Goal: Task Accomplishment & Management: Manage account settings

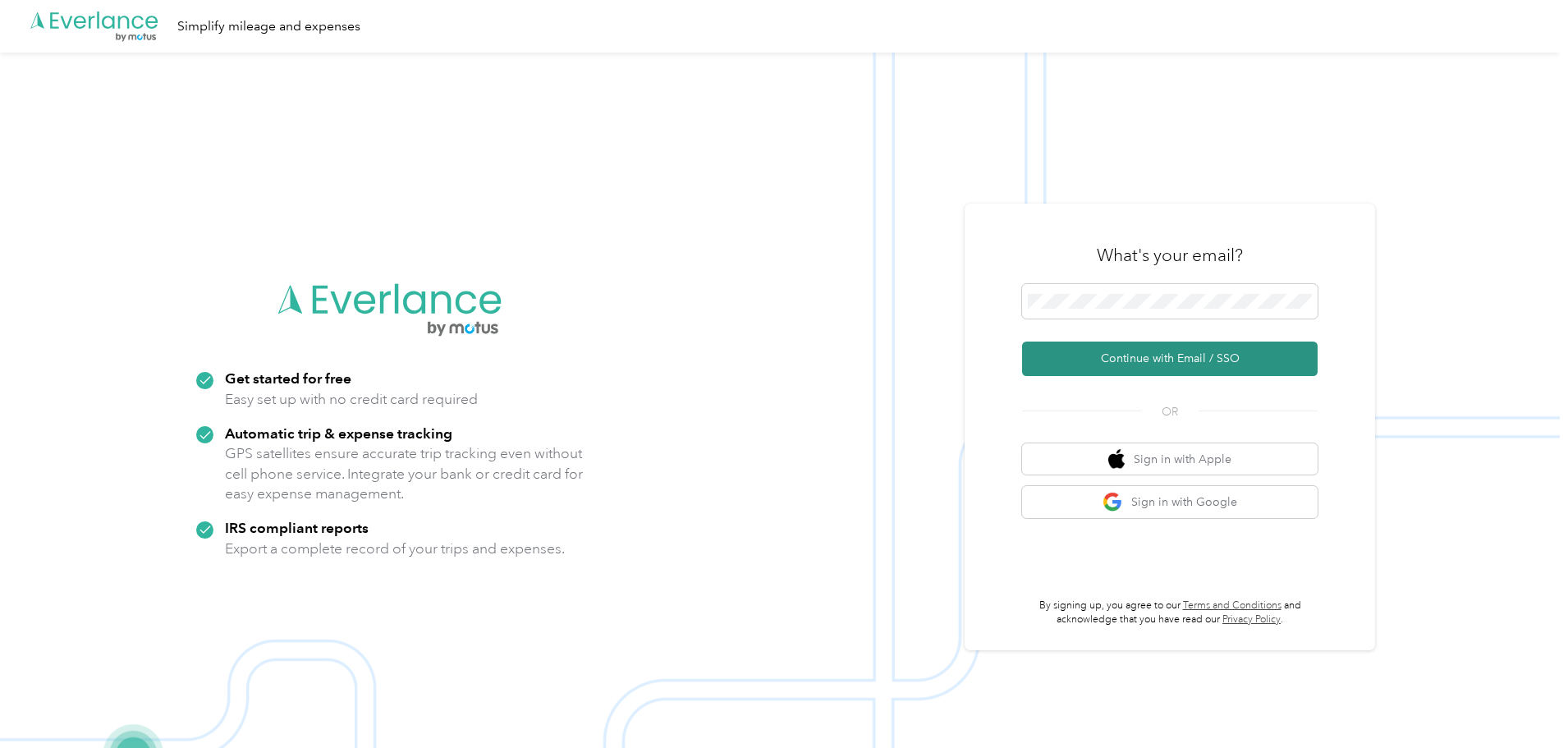
click at [1176, 365] on button "Continue with Email / SSO" at bounding box center [1170, 358] width 295 height 35
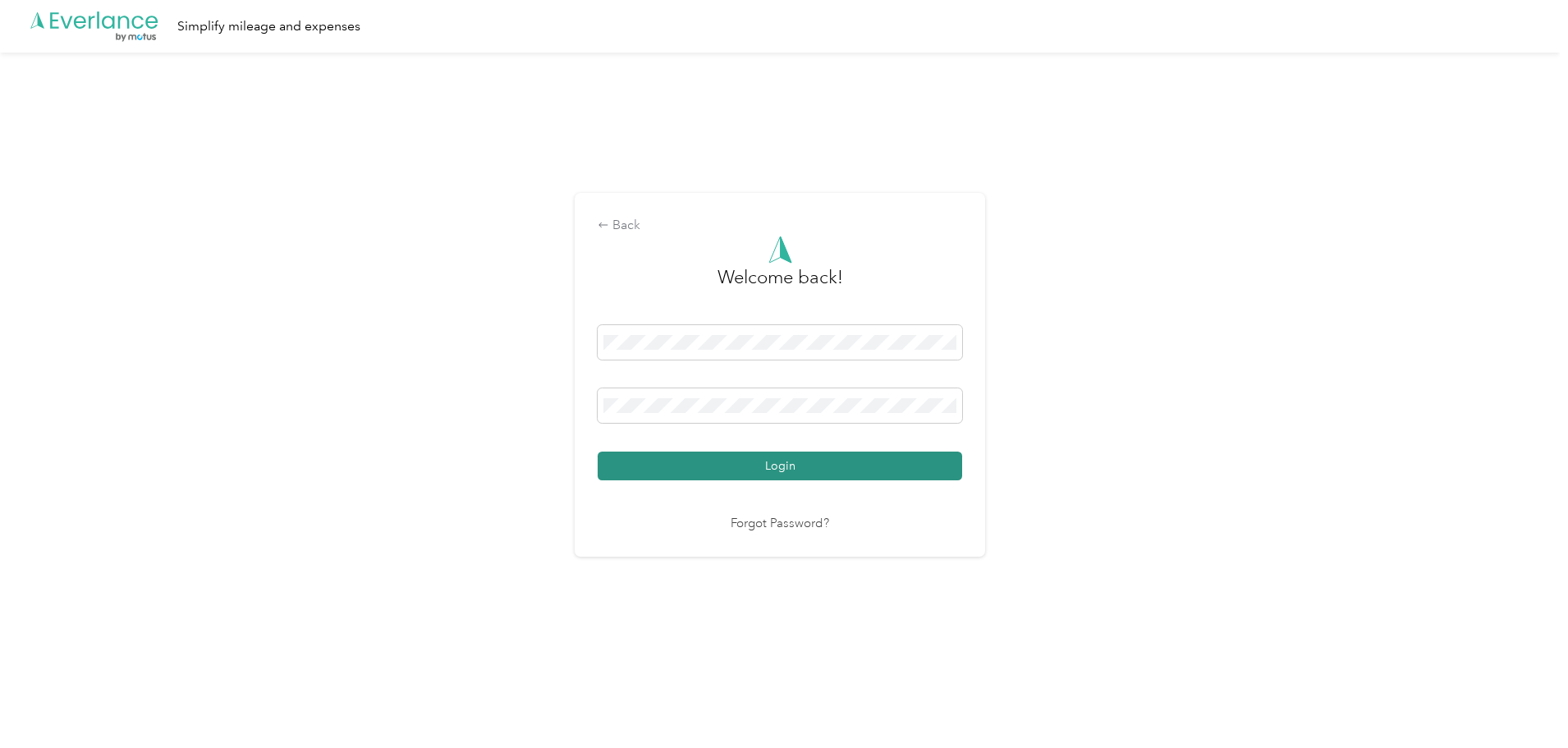
click at [757, 454] on button "Login" at bounding box center [779, 466] width 364 height 29
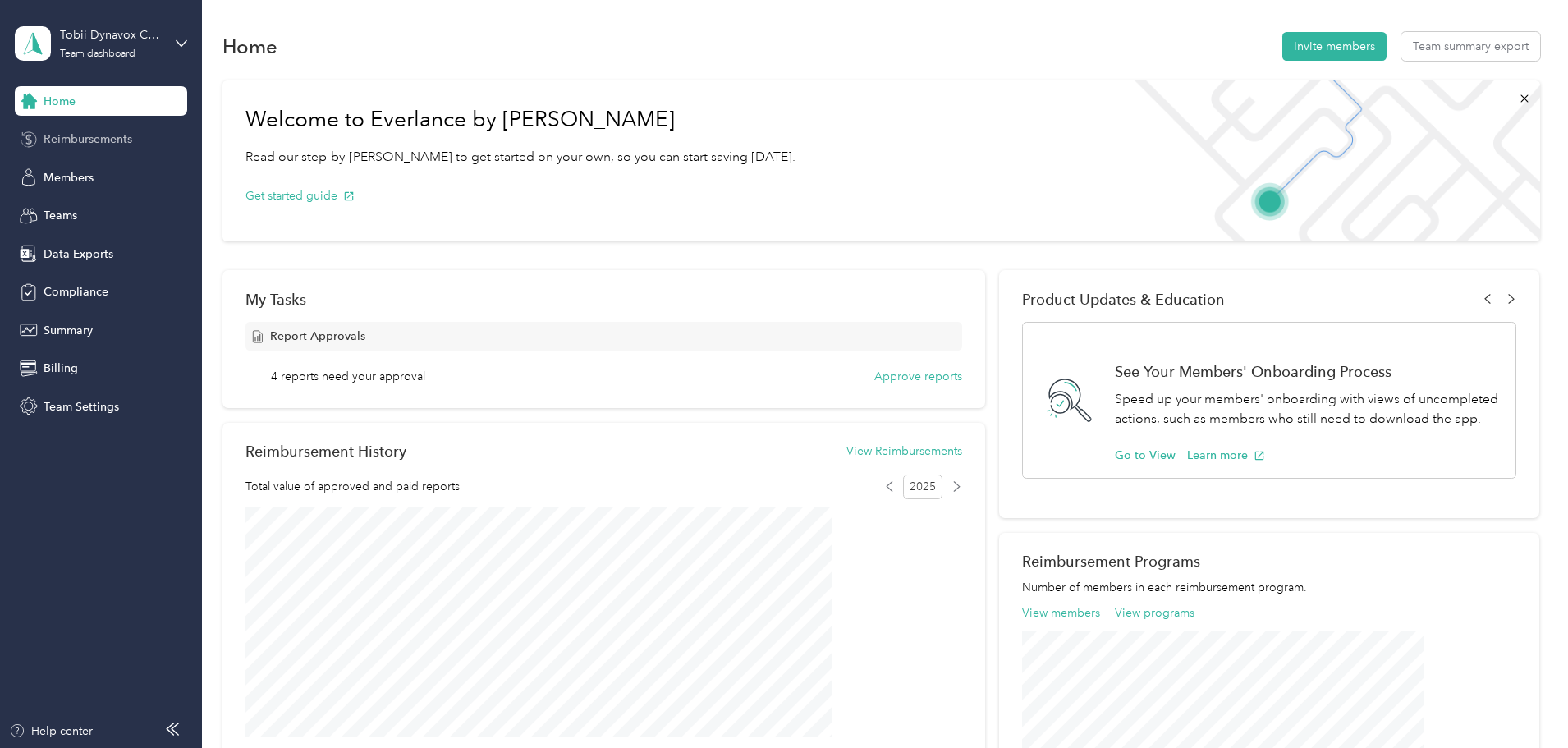
click at [132, 126] on div "Reimbursements" at bounding box center [101, 140] width 172 height 30
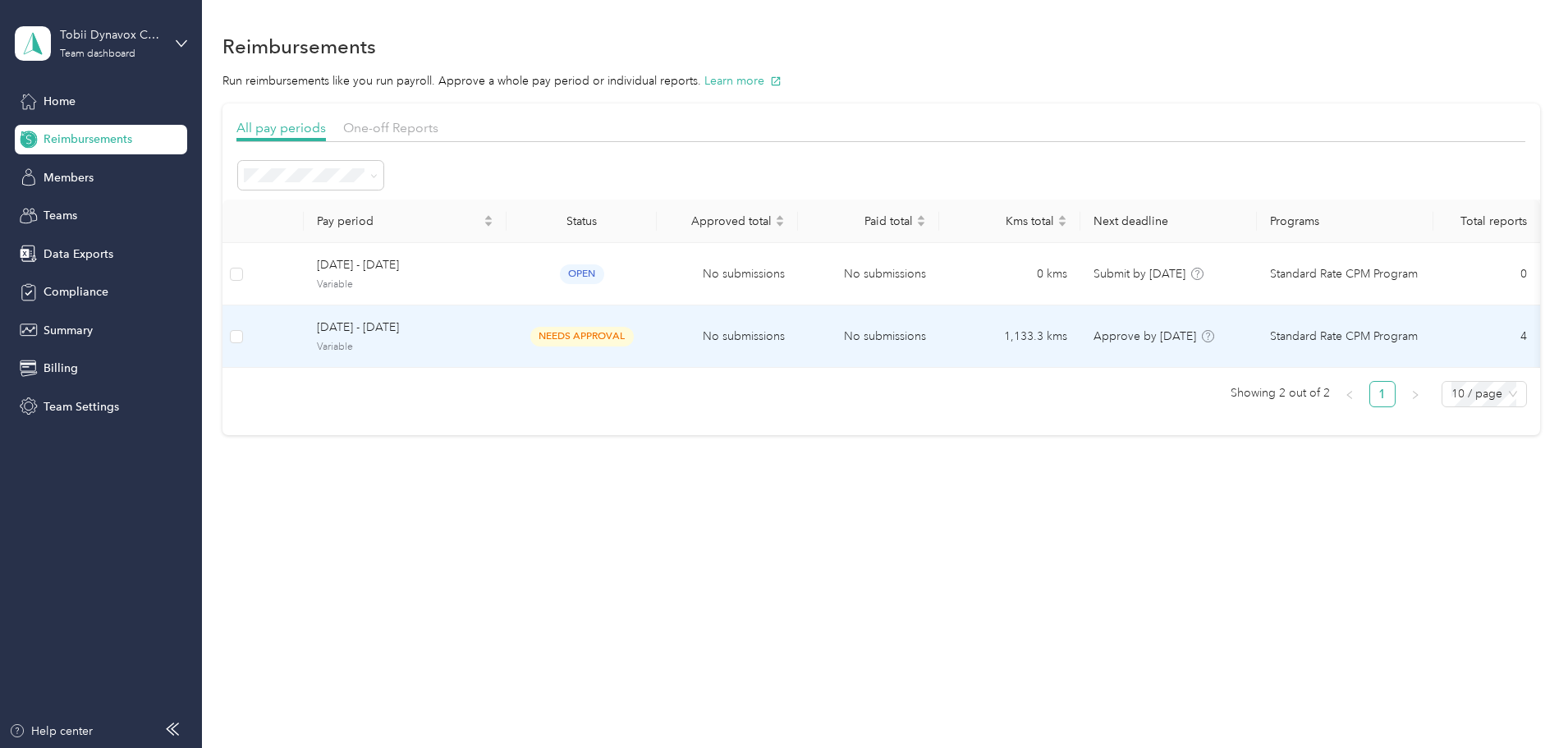
click at [493, 347] on span "Variable" at bounding box center [405, 348] width 177 height 15
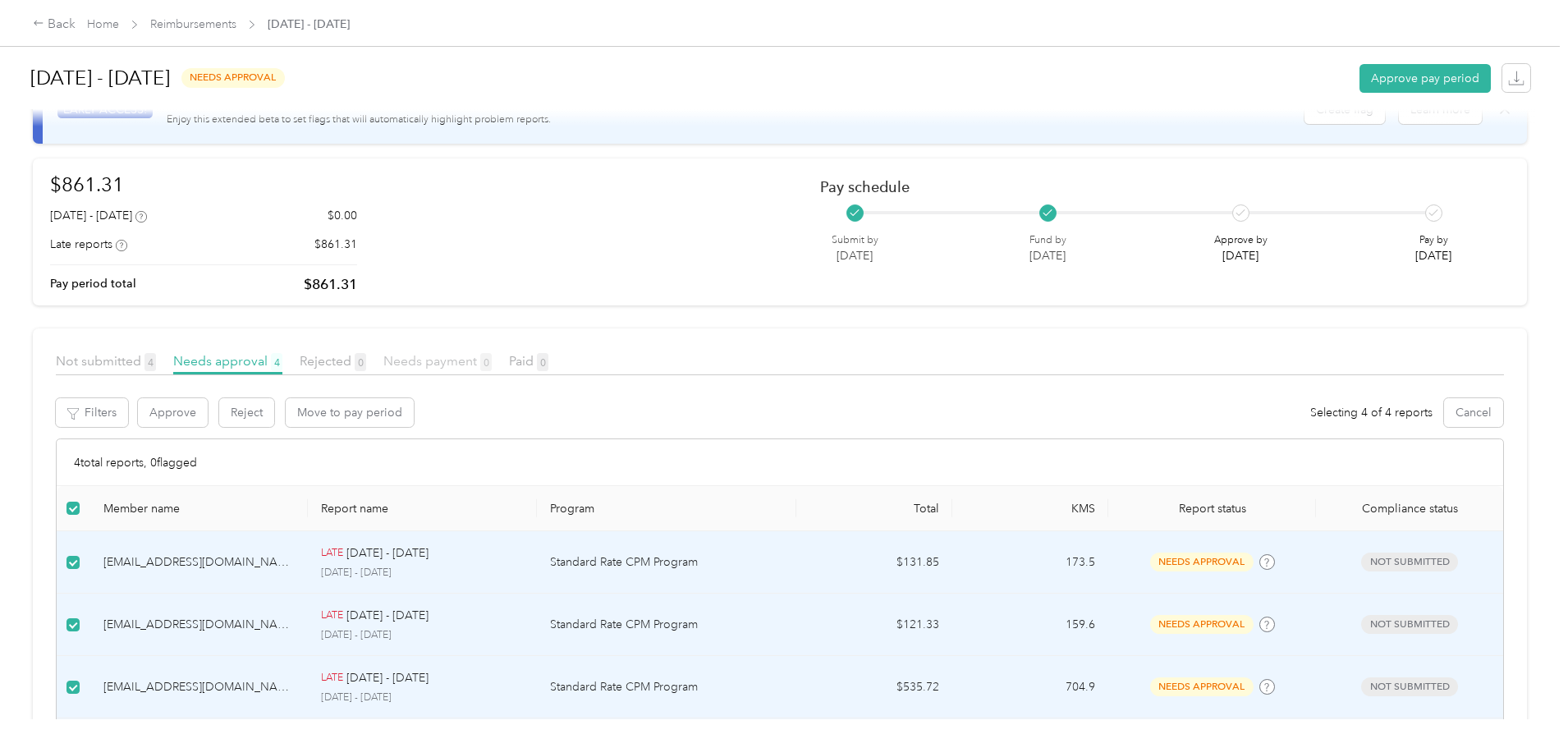
scroll to position [43, 0]
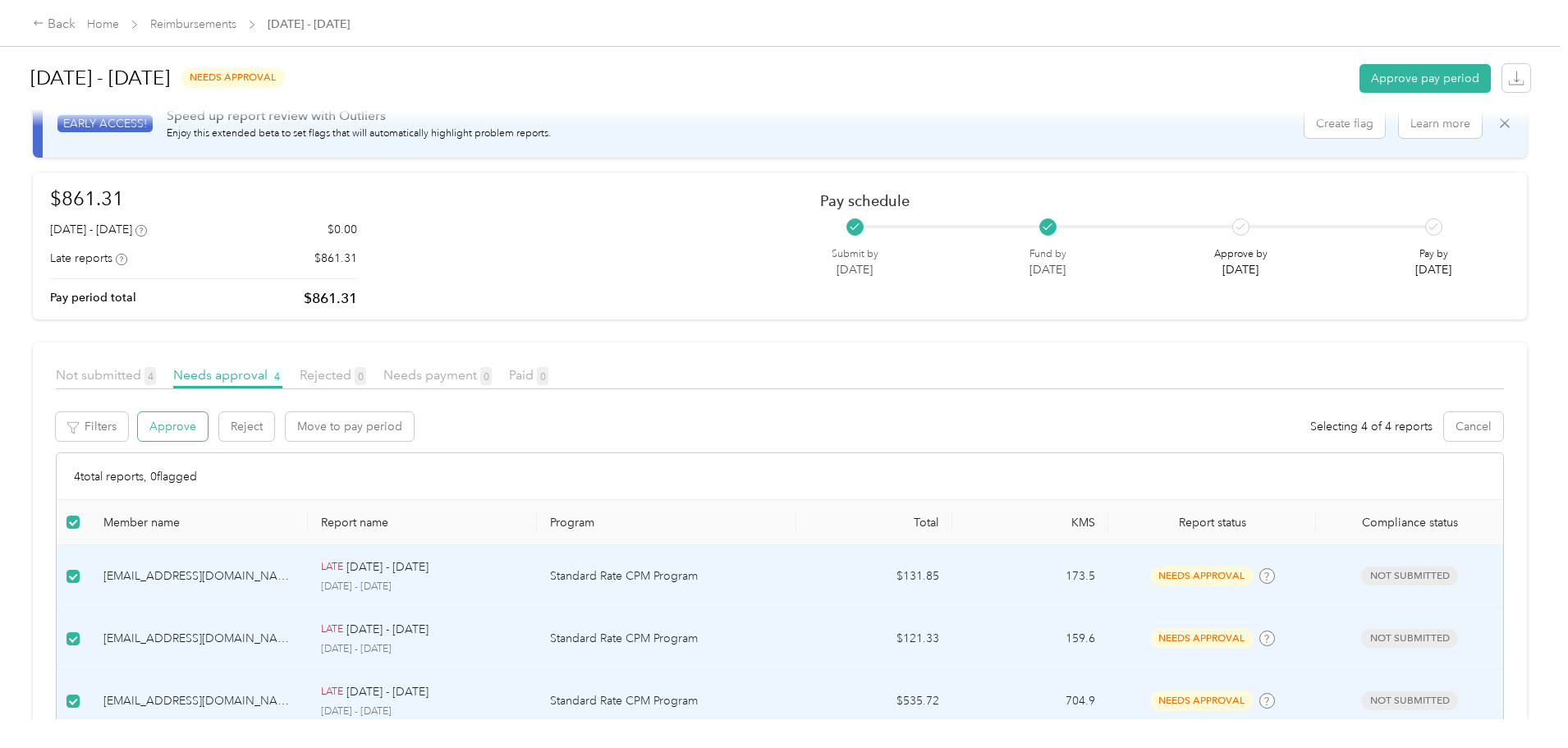
click at [207, 434] on button "Approve" at bounding box center [173, 426] width 70 height 29
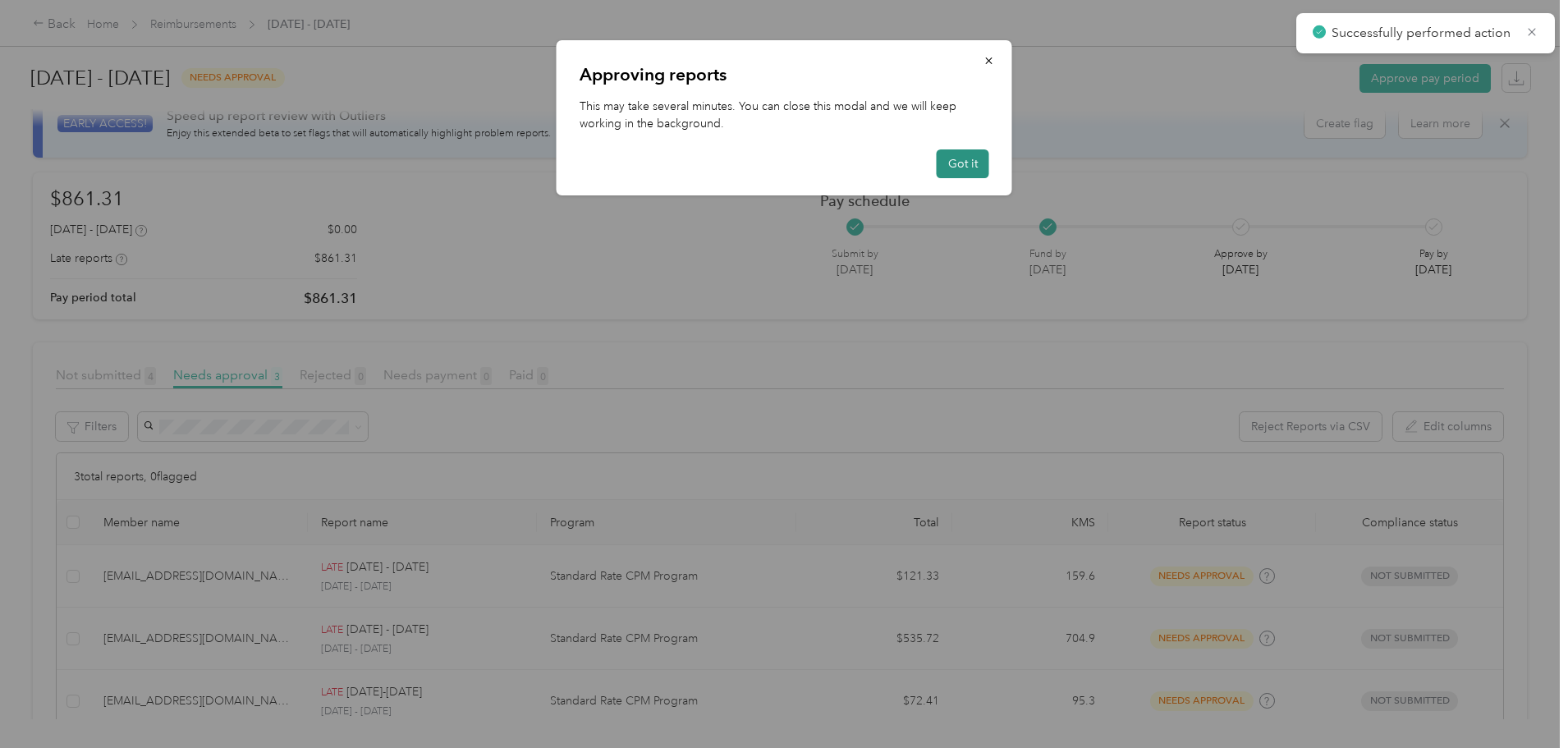
click at [954, 170] on button "Got it" at bounding box center [962, 164] width 52 height 29
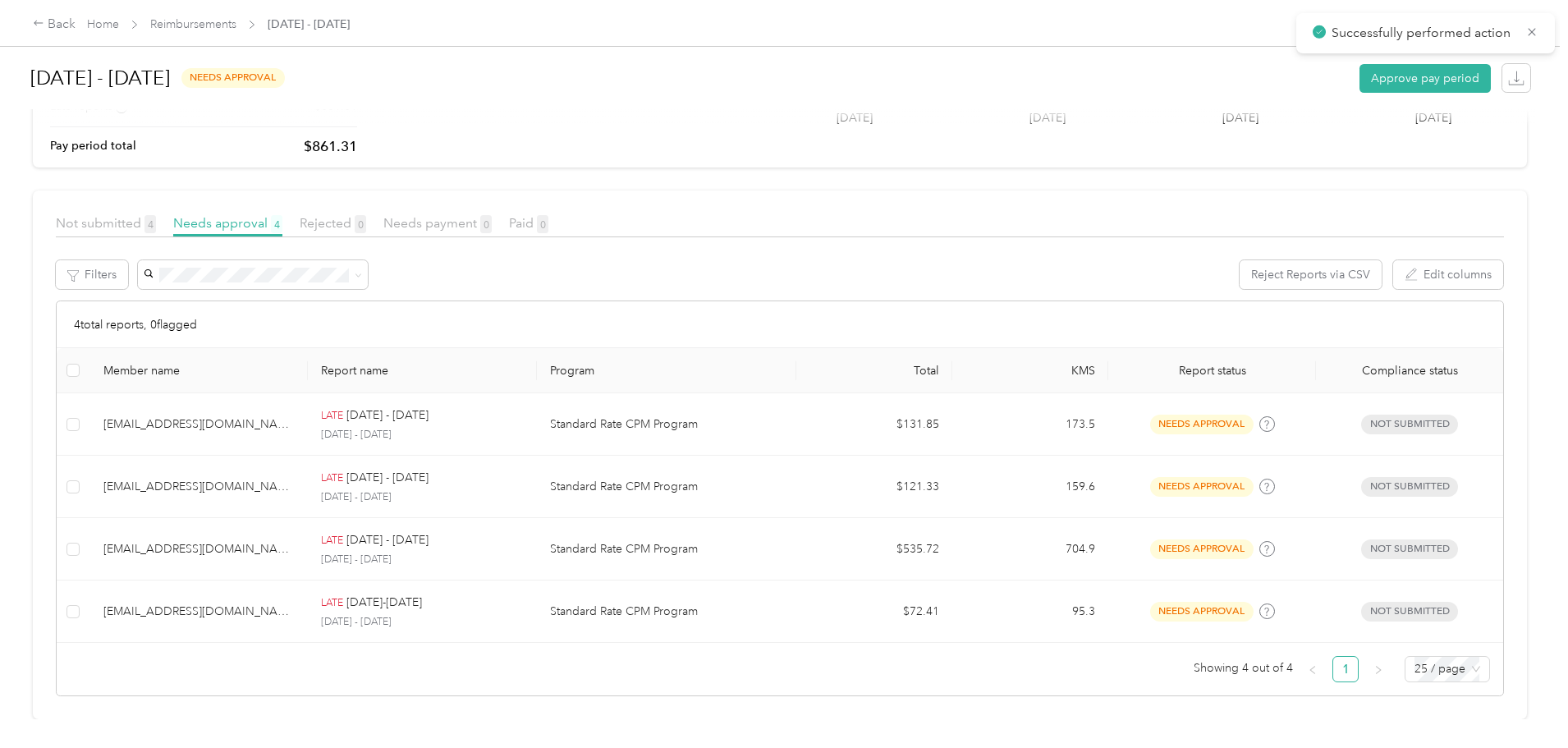
scroll to position [207, 0]
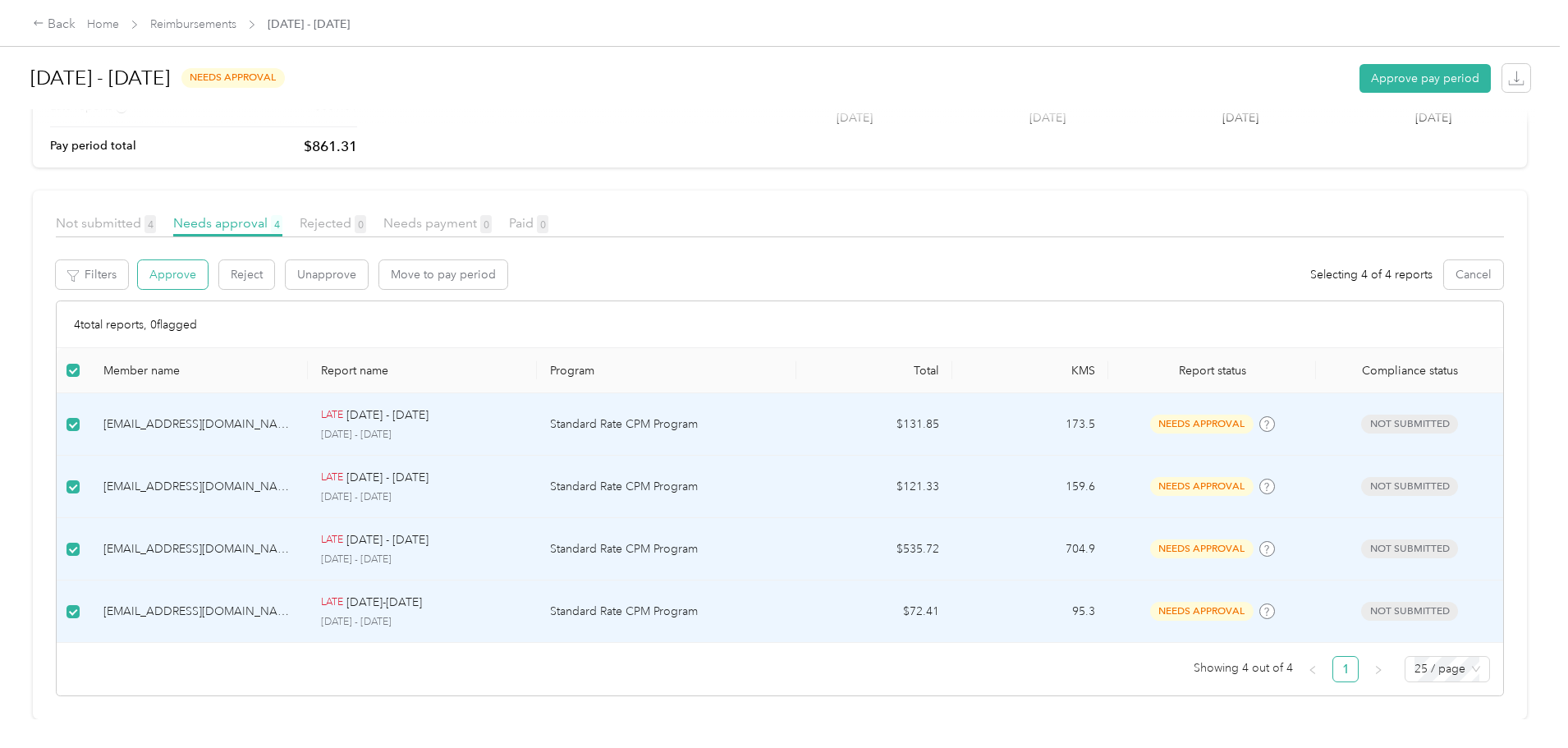
click at [207, 265] on button "Approve" at bounding box center [173, 274] width 70 height 29
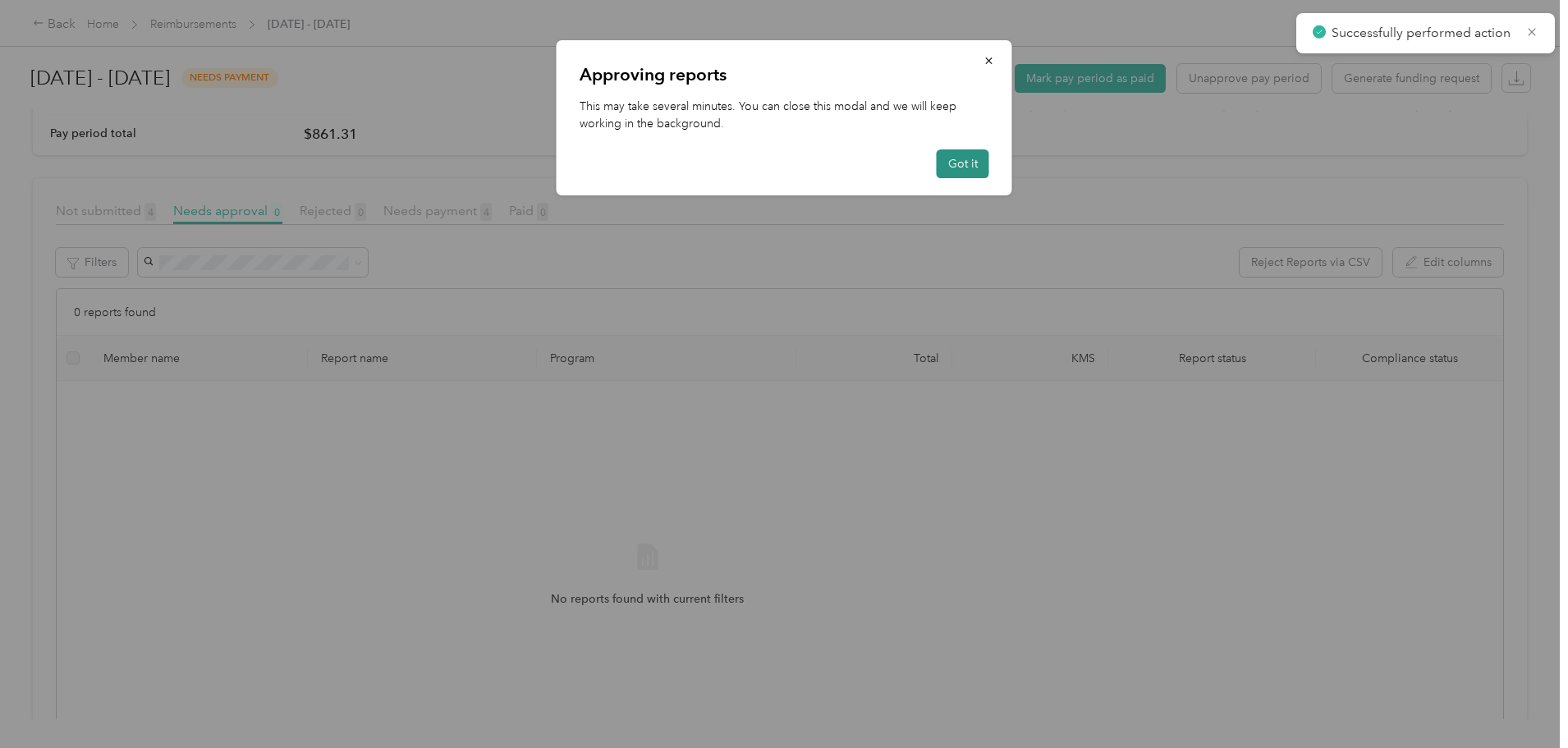
click at [968, 165] on button "Got it" at bounding box center [962, 164] width 52 height 29
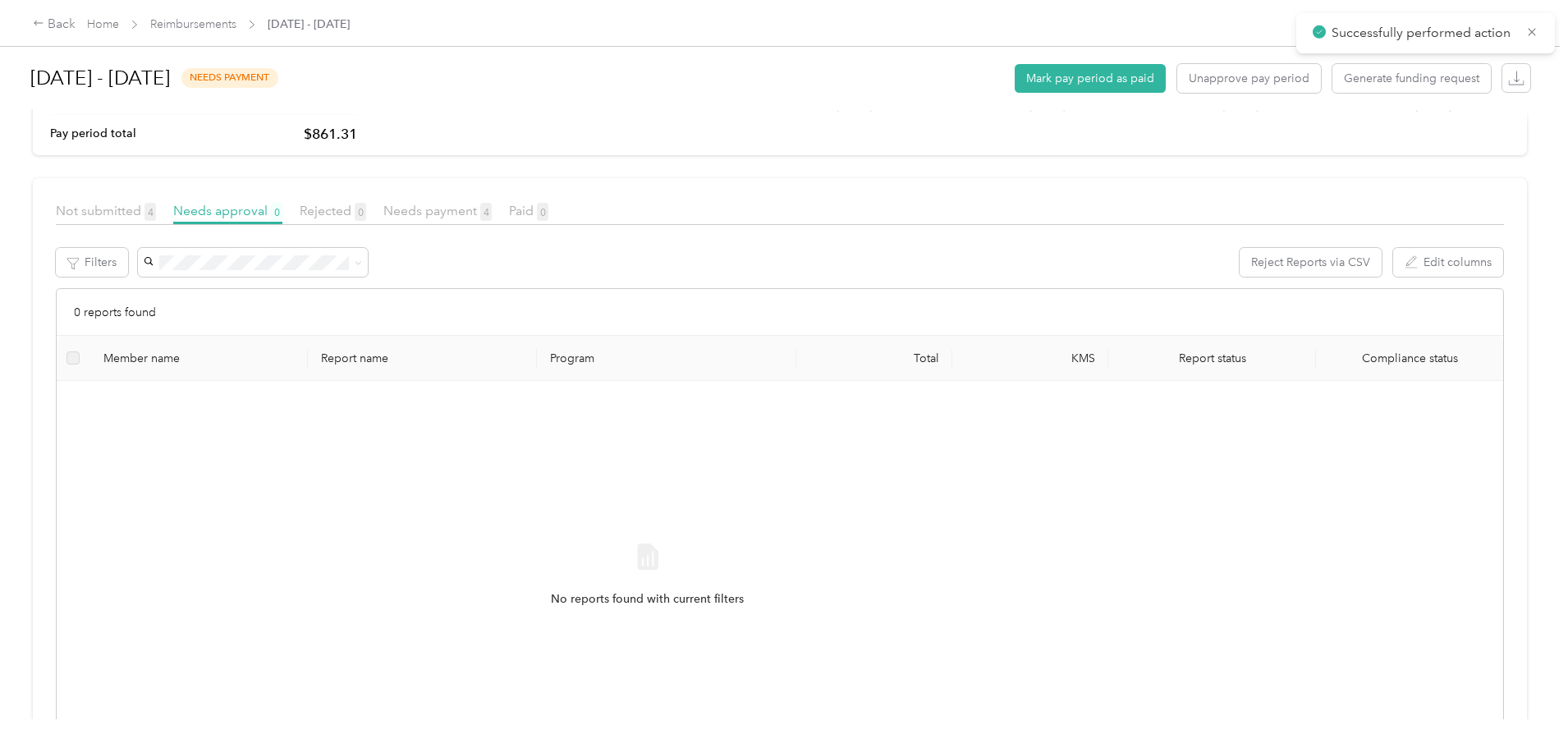
click at [573, 225] on div at bounding box center [779, 230] width 1447 height 9
click at [492, 216] on span "Needs payment 4" at bounding box center [437, 210] width 108 height 16
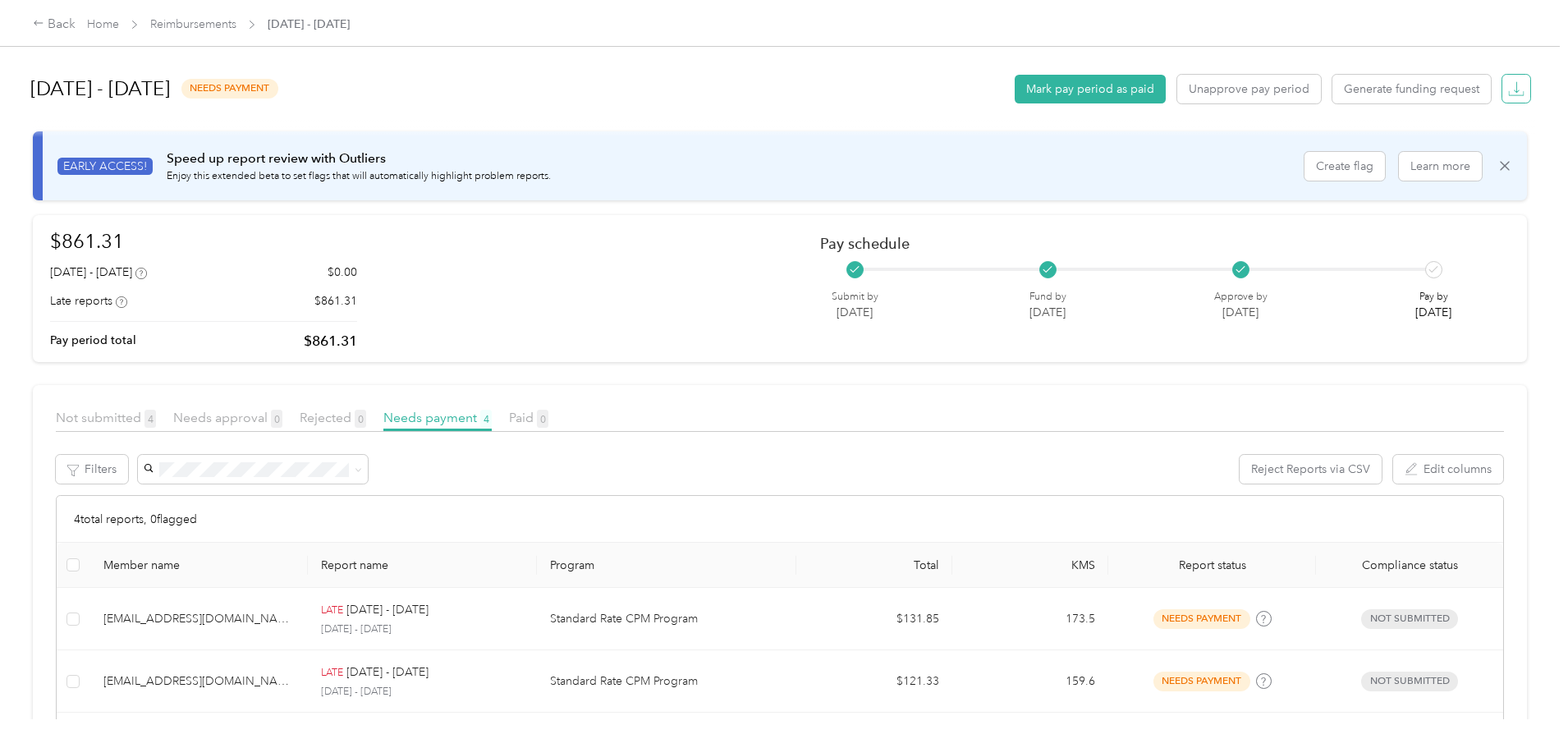
click at [1508, 85] on icon "button" at bounding box center [1517, 89] width 17 height 17
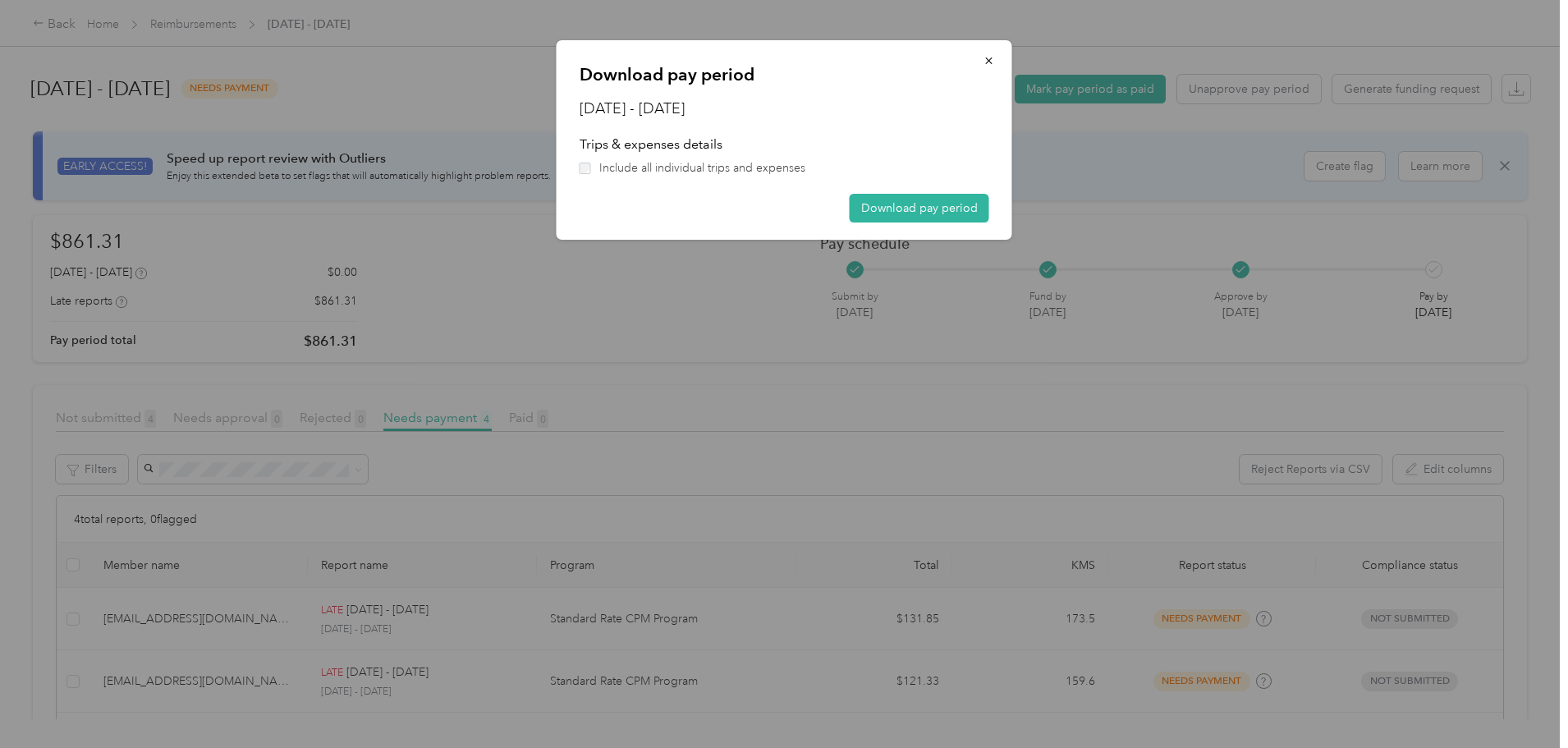
drag, startPoint x: 647, startPoint y: 168, endPoint x: 665, endPoint y: 171, distance: 18.2
click at [648, 168] on span "Include all individual trips and expenses" at bounding box center [702, 167] width 206 height 17
click at [891, 198] on button "Download pay period" at bounding box center [919, 208] width 139 height 29
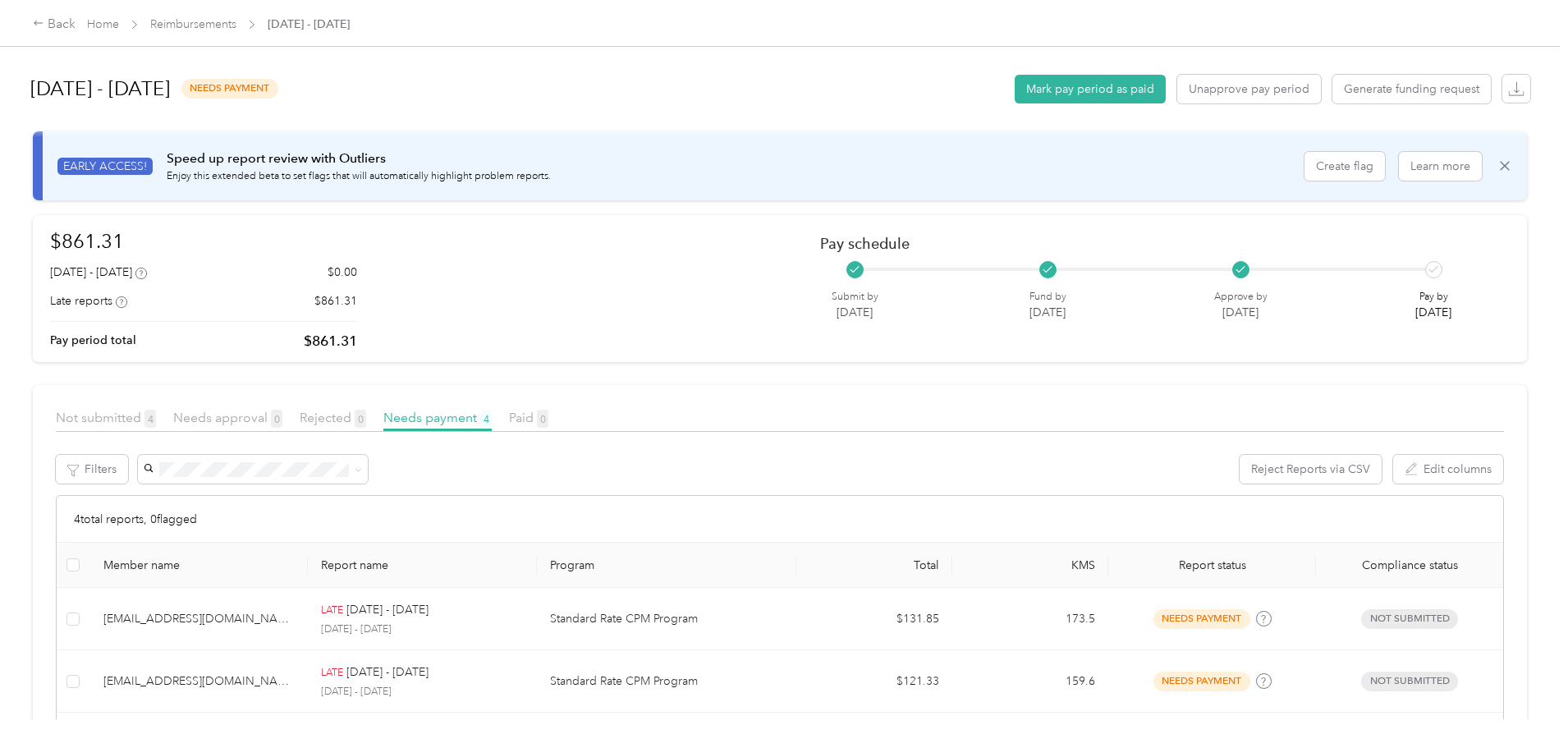
click at [1104, 377] on section "[DATE] - [DATE] needs payment Mark pay period as paid Unapprove pay period Gene…" at bounding box center [779, 485] width 1494 height 856
click at [1063, 380] on section "[DATE] - [DATE] needs payment Mark pay period as paid Unapprove pay period Gene…" at bounding box center [779, 485] width 1494 height 856
drag, startPoint x: 432, startPoint y: 340, endPoint x: 506, endPoint y: 340, distance: 74.0
click at [506, 340] on div "$861.31 [DATE] - [DATE] $0.00 Late reports $861.31 Pay period total $861.31 Pay…" at bounding box center [780, 289] width 1460 height 125
click at [554, 338] on div "$861.31 [DATE] - [DATE] $0.00 Late reports $861.31 Pay period total $861.31 Pay…" at bounding box center [780, 289] width 1460 height 125
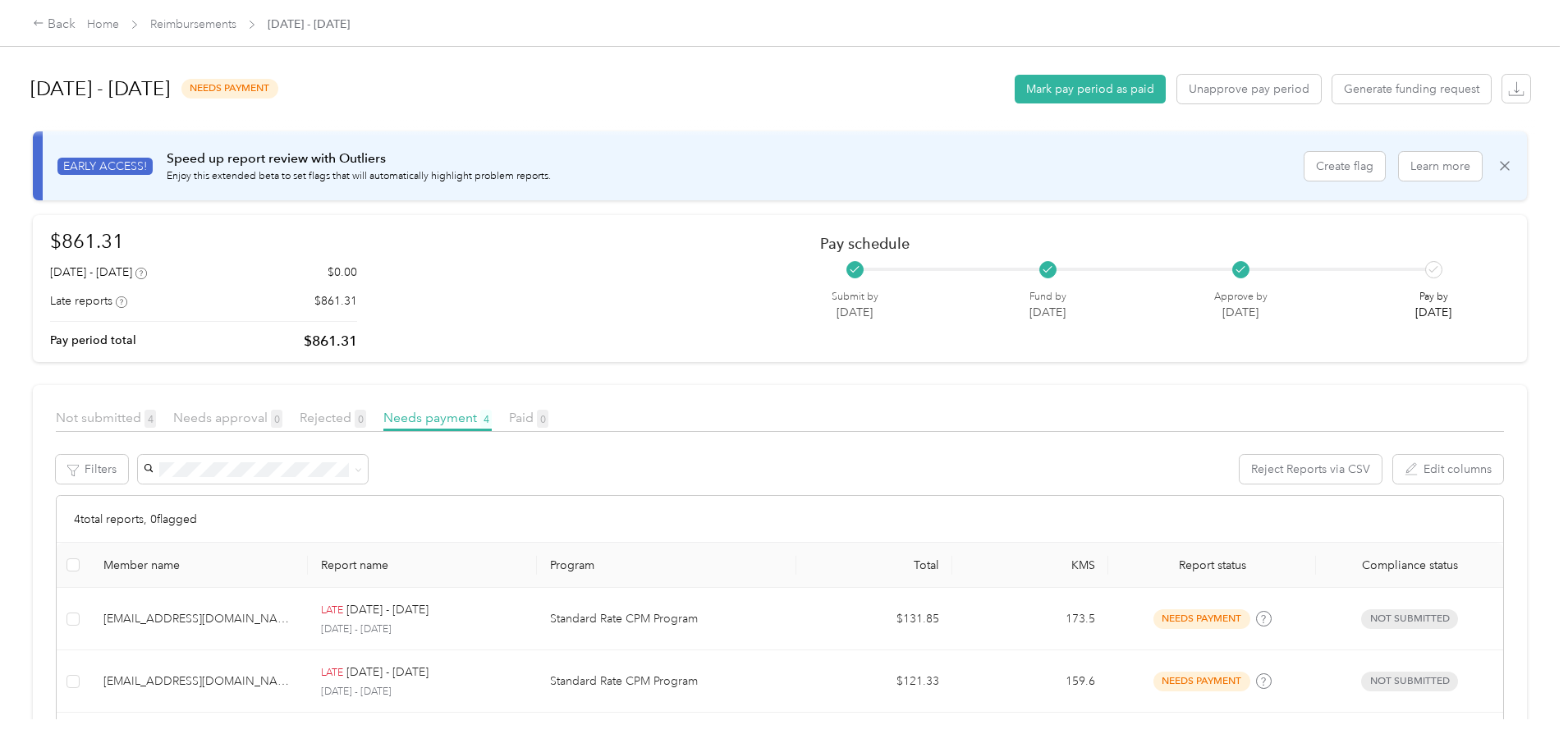
click at [746, 341] on div "$861.31 [DATE] - [DATE] $0.00 Late reports $861.31 Pay period total $861.31 Pay…" at bounding box center [780, 289] width 1460 height 125
click at [1015, 86] on button "Mark pay period as paid" at bounding box center [1090, 89] width 151 height 29
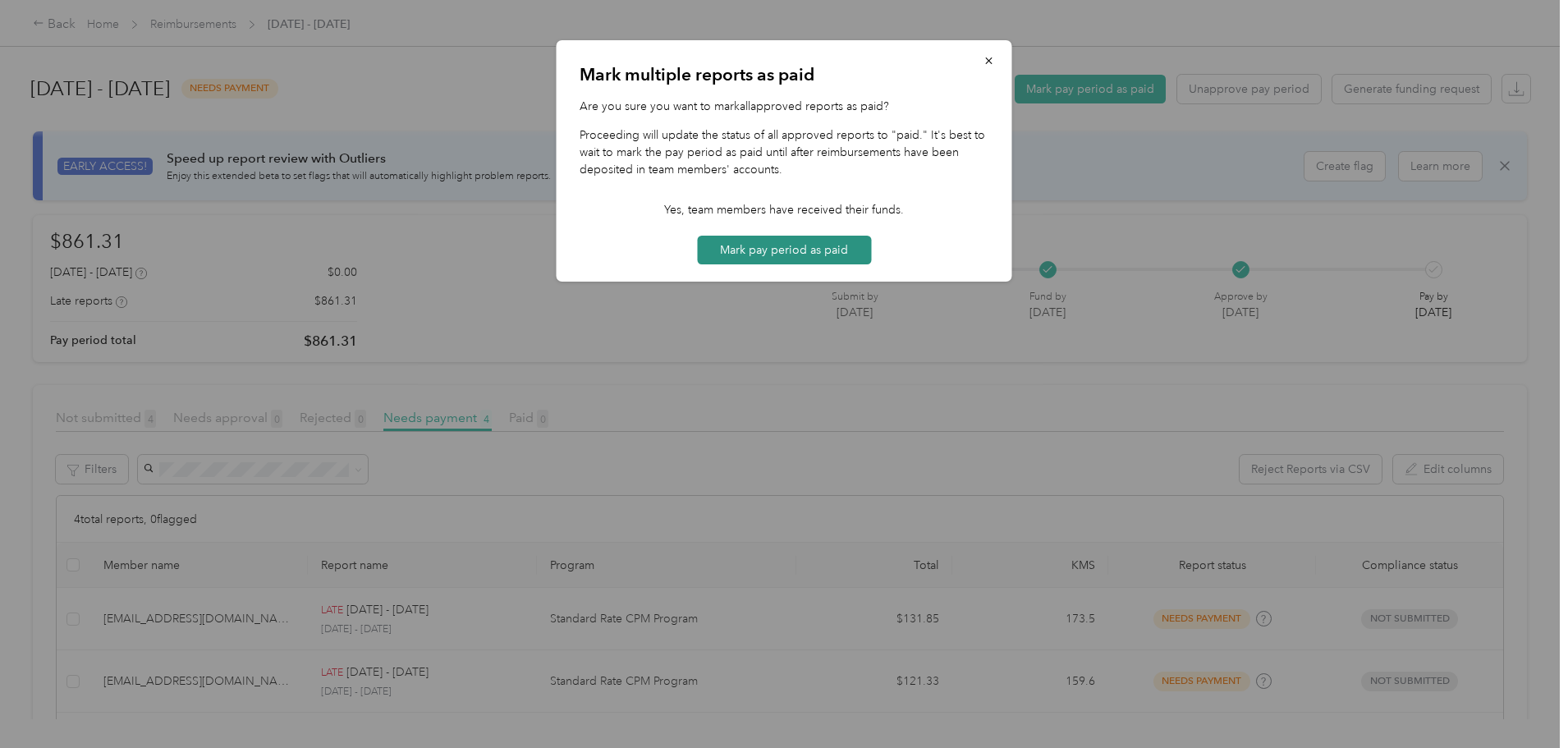
click at [727, 251] on button "Mark pay period as paid" at bounding box center [784, 250] width 174 height 29
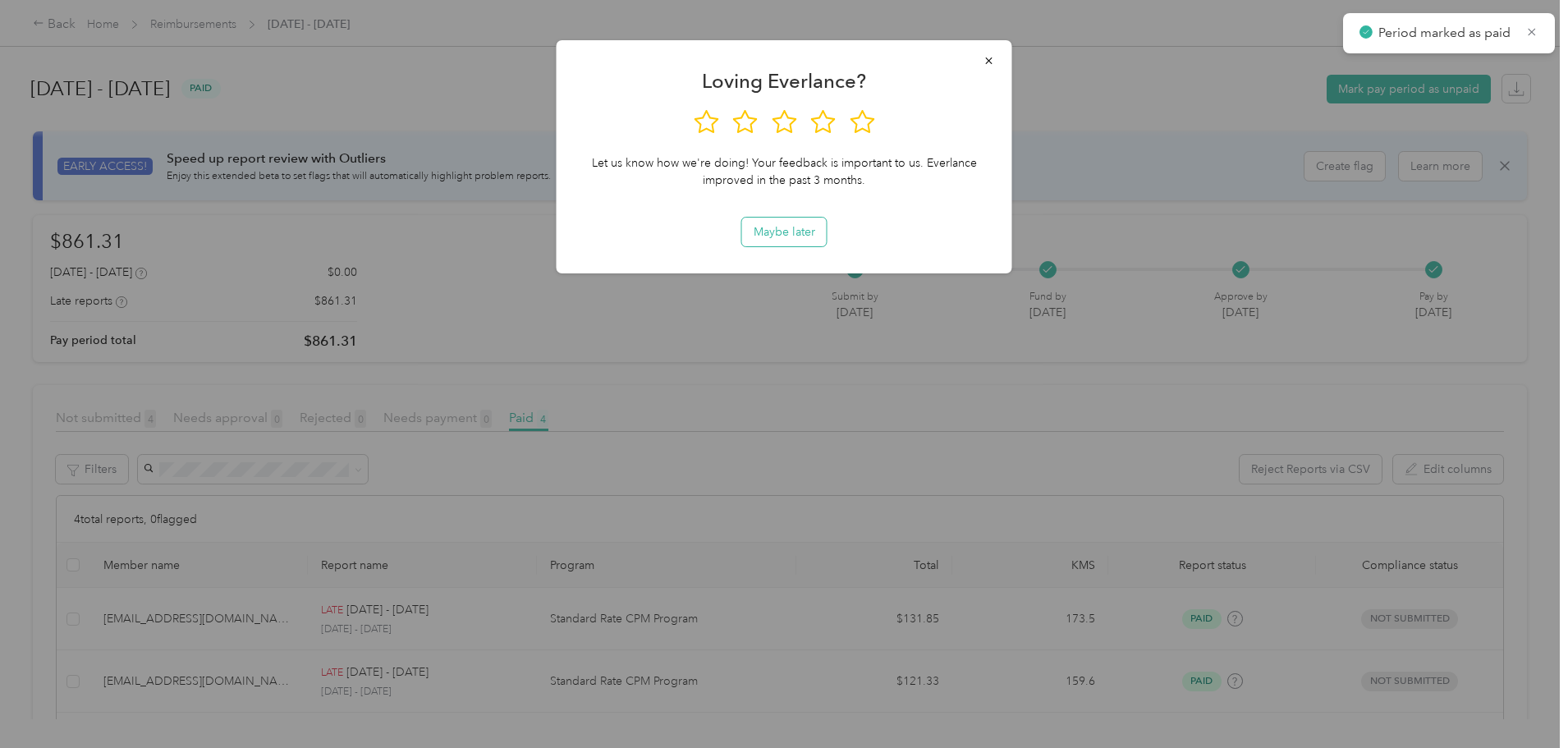
click at [805, 233] on button "Maybe later" at bounding box center [784, 232] width 84 height 29
